Goal: Task Accomplishment & Management: Complete application form

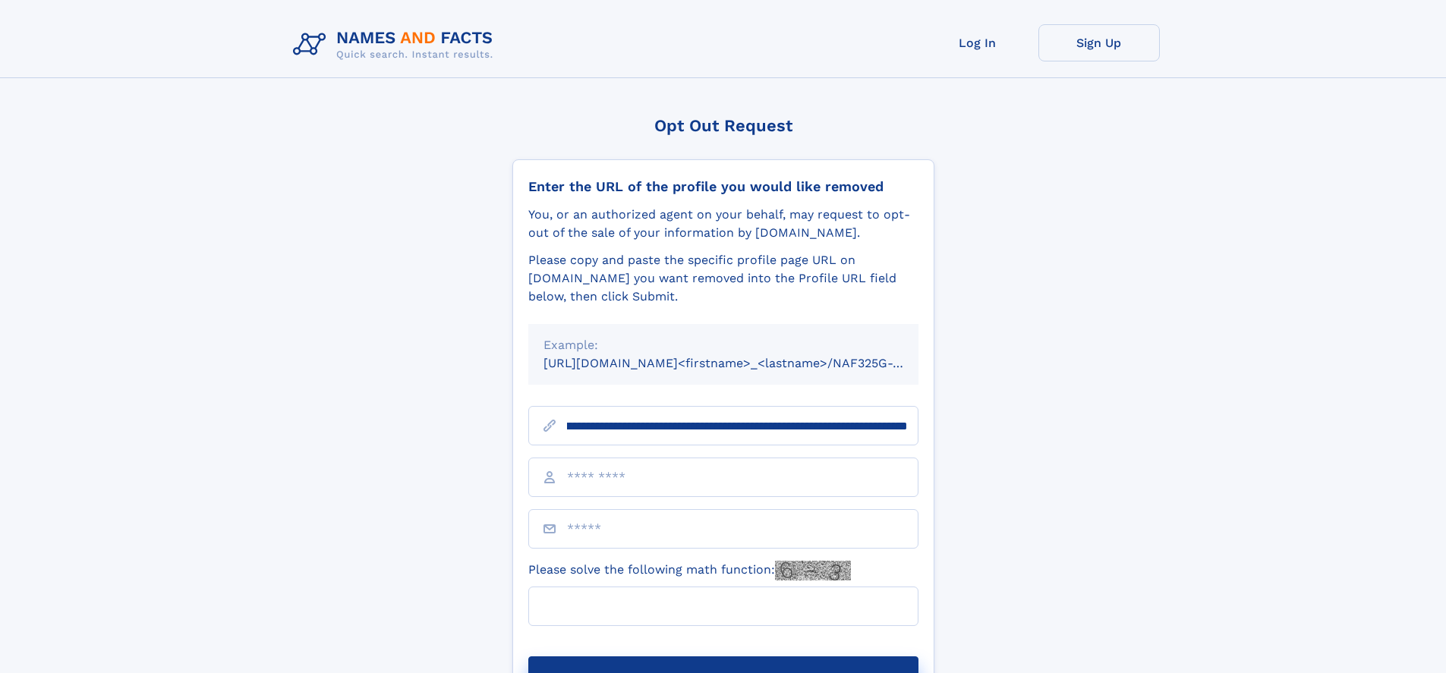
scroll to position [0, 176]
type input "**********"
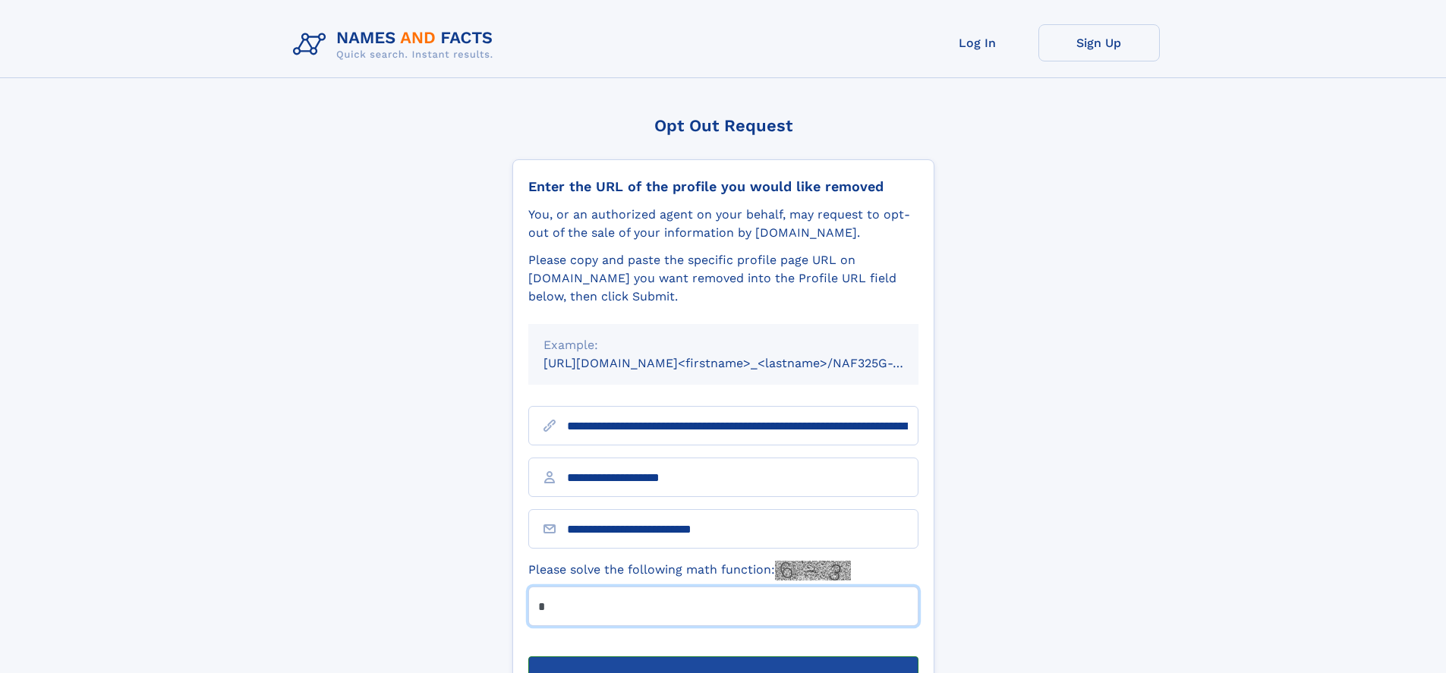
type input "*"
click at [723, 657] on button "Submit Opt Out Request" at bounding box center [723, 681] width 390 height 49
